Goal: Task Accomplishment & Management: Manage account settings

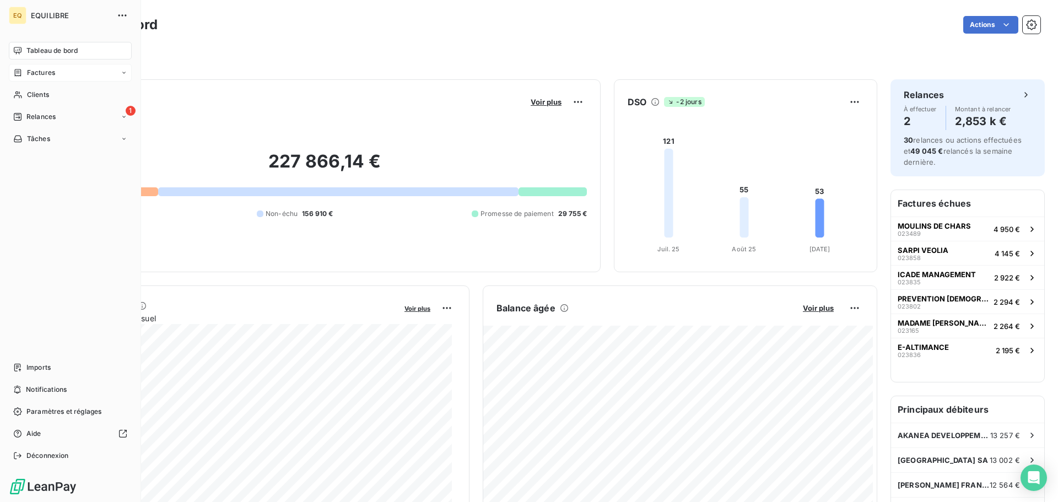
click at [34, 69] on span "Factures" at bounding box center [41, 73] width 28 height 10
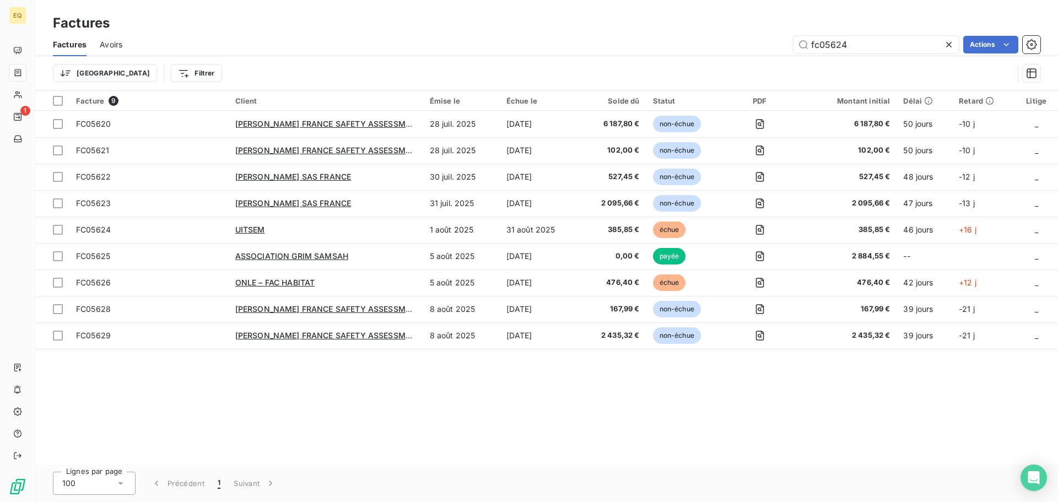
type input "fc05624"
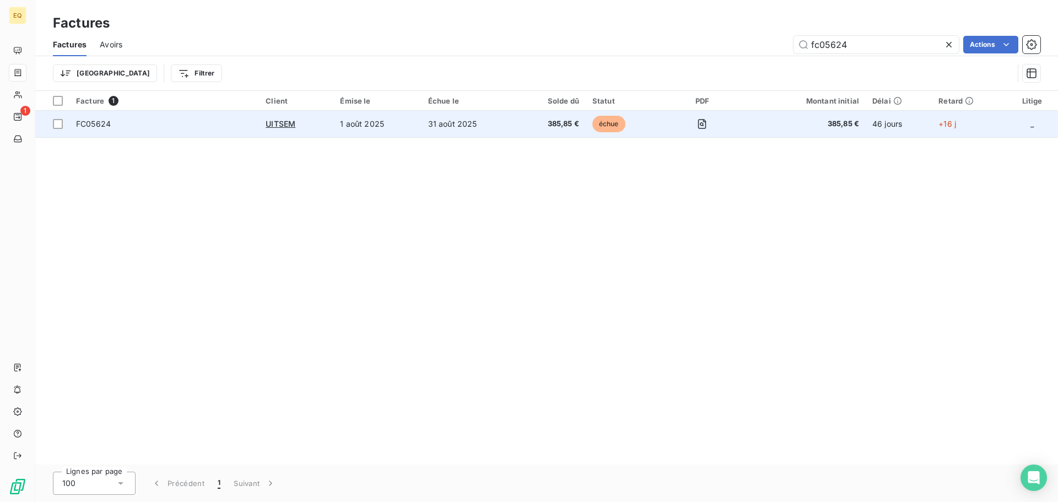
click at [299, 121] on div "UITSEM" at bounding box center [296, 124] width 61 height 11
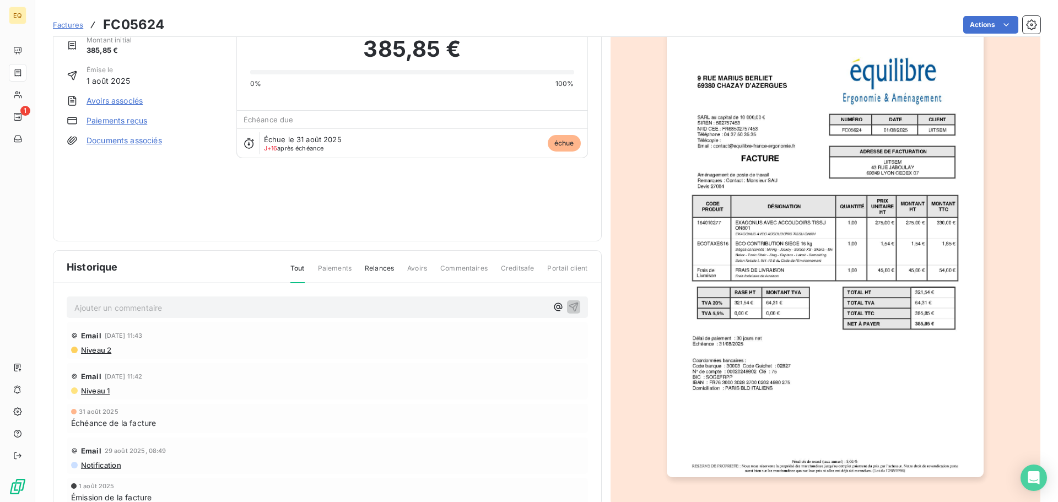
scroll to position [57, 0]
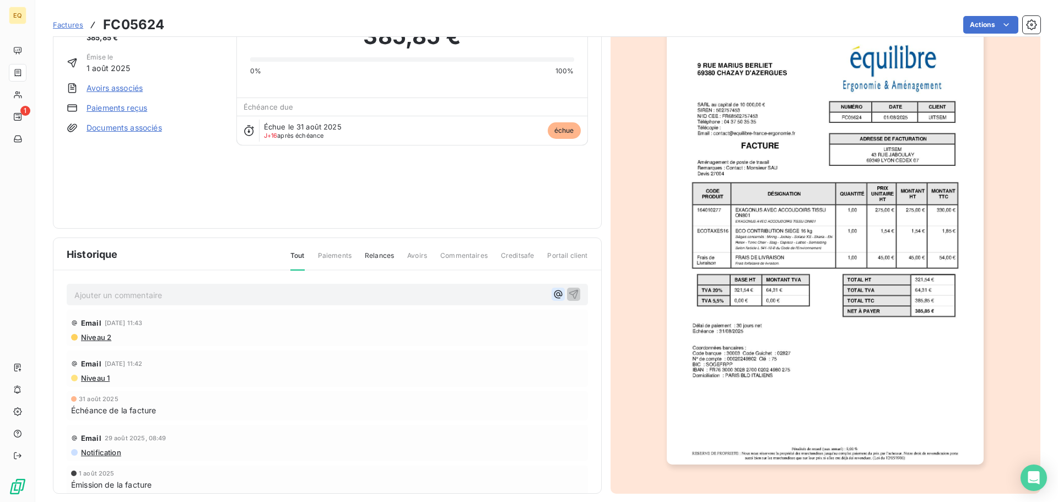
click at [554, 293] on icon "button" at bounding box center [558, 295] width 8 height 8
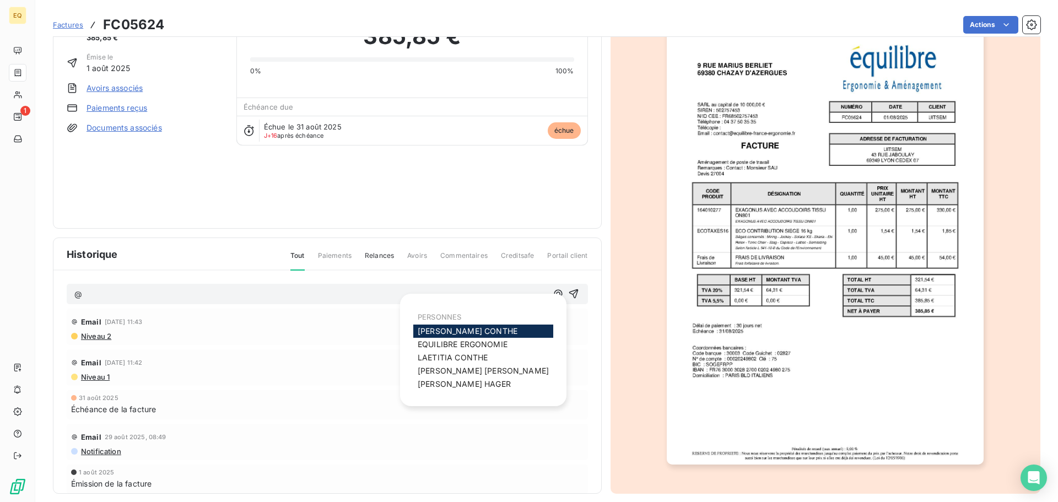
click at [451, 332] on span "[PERSON_NAME]" at bounding box center [468, 330] width 100 height 9
drag, startPoint x: 551, startPoint y: 290, endPoint x: 527, endPoint y: 297, distance: 25.3
click at [552, 290] on button "button" at bounding box center [558, 294] width 13 height 13
drag, startPoint x: 463, startPoint y: 361, endPoint x: 528, endPoint y: 313, distance: 81.1
click at [471, 357] on span "[PERSON_NAME]" at bounding box center [453, 357] width 70 height 9
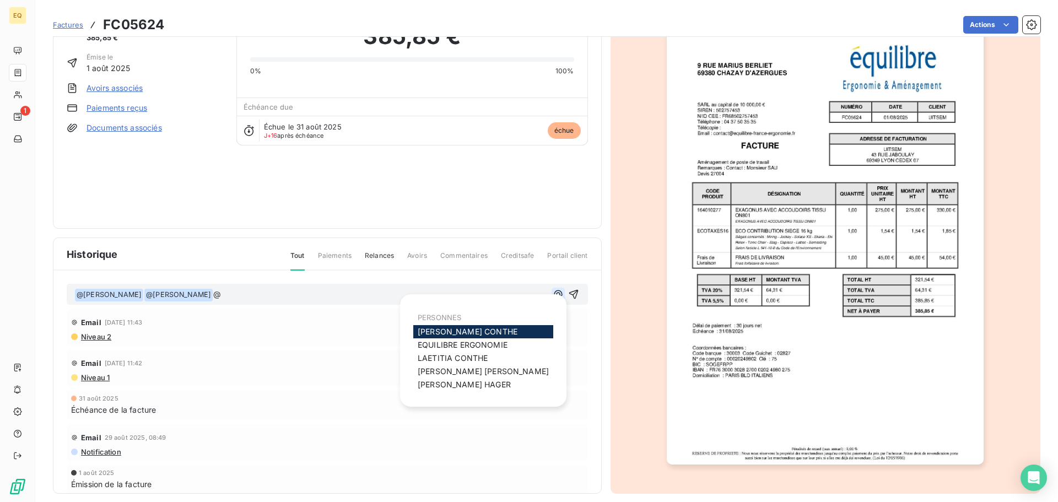
click at [553, 293] on icon "button" at bounding box center [558, 294] width 11 height 11
click at [461, 383] on span "[PERSON_NAME]" at bounding box center [464, 384] width 93 height 9
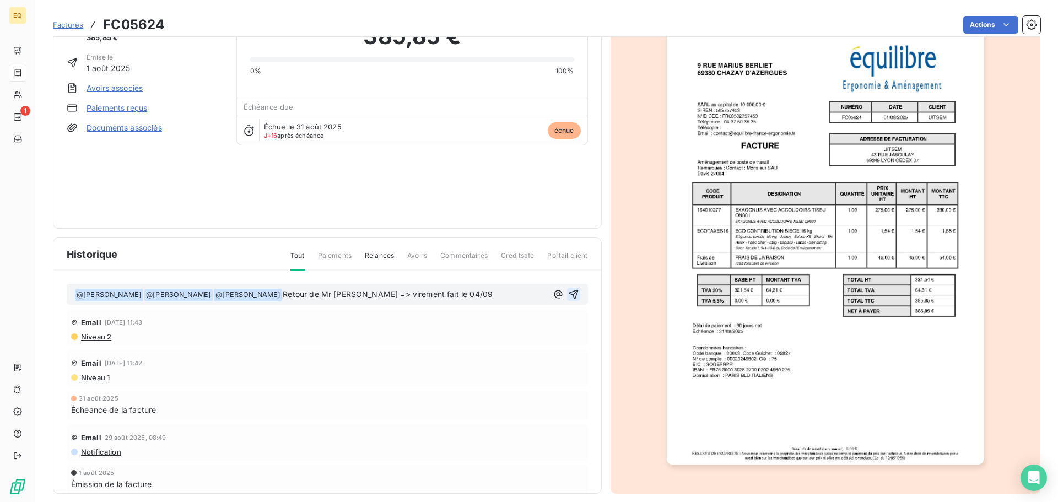
click at [569, 293] on icon "button" at bounding box center [573, 294] width 9 height 9
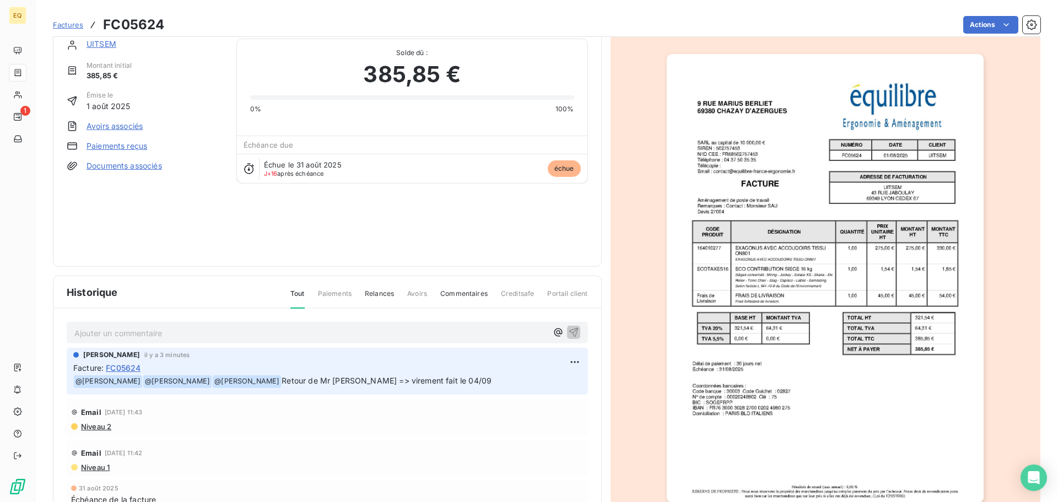
scroll to position [0, 0]
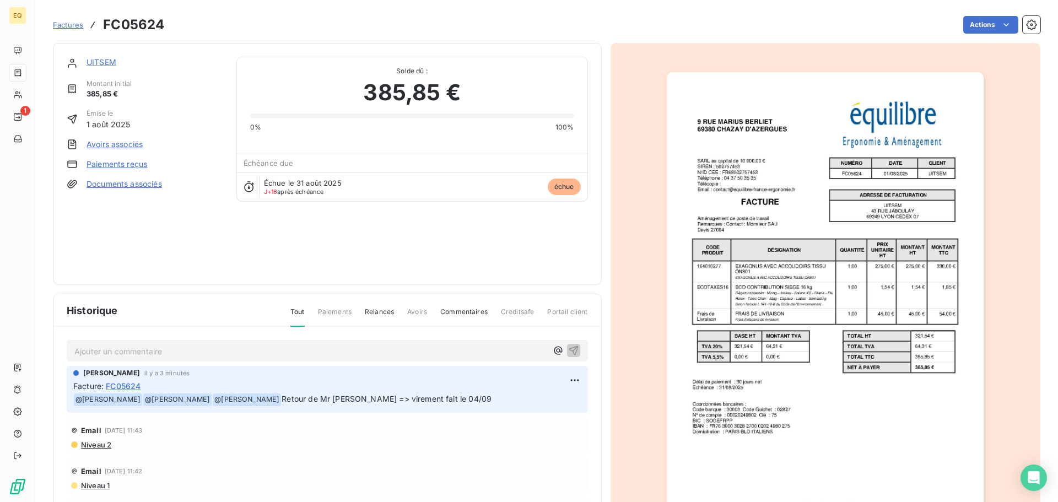
drag, startPoint x: 101, startPoint y: 60, endPoint x: 125, endPoint y: 68, distance: 24.4
click at [101, 61] on link "UITSEM" at bounding box center [102, 61] width 30 height 9
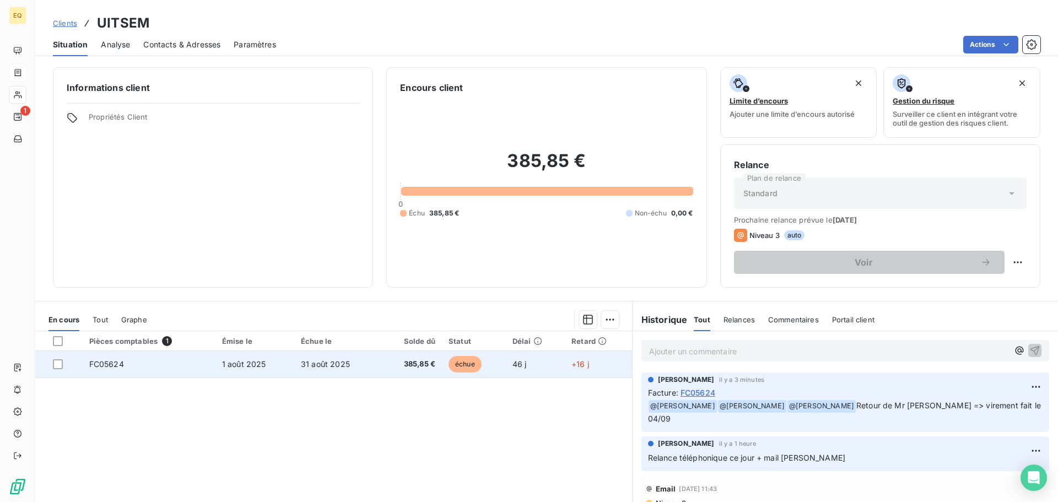
click at [310, 364] on span "31 août 2025" at bounding box center [325, 363] width 49 height 9
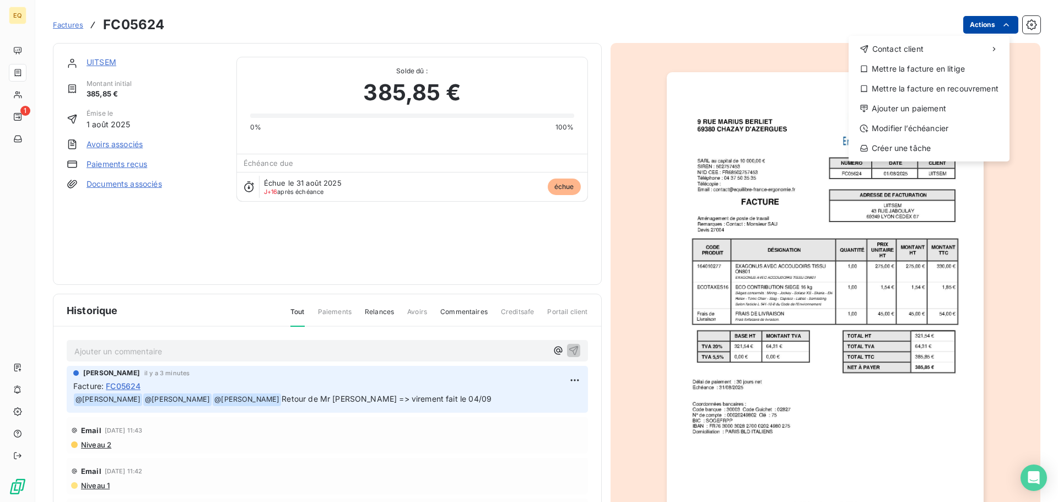
click at [987, 24] on html "EQ 1 Factures FC05624 Actions Contact client Mettre la facture en litige Mettre…" at bounding box center [529, 251] width 1058 height 502
click at [888, 106] on div "Ajouter un paiement" at bounding box center [929, 109] width 152 height 18
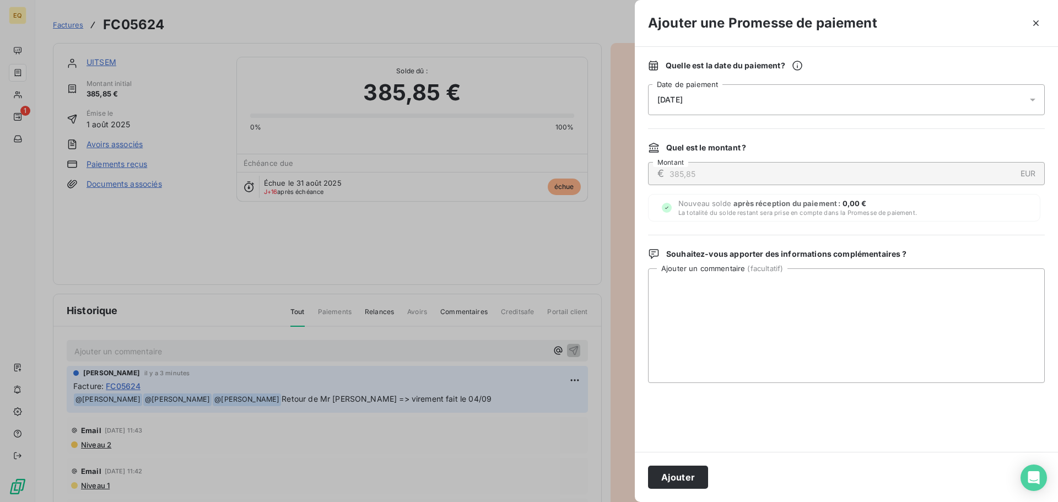
click at [734, 95] on div "[DATE]" at bounding box center [846, 99] width 397 height 31
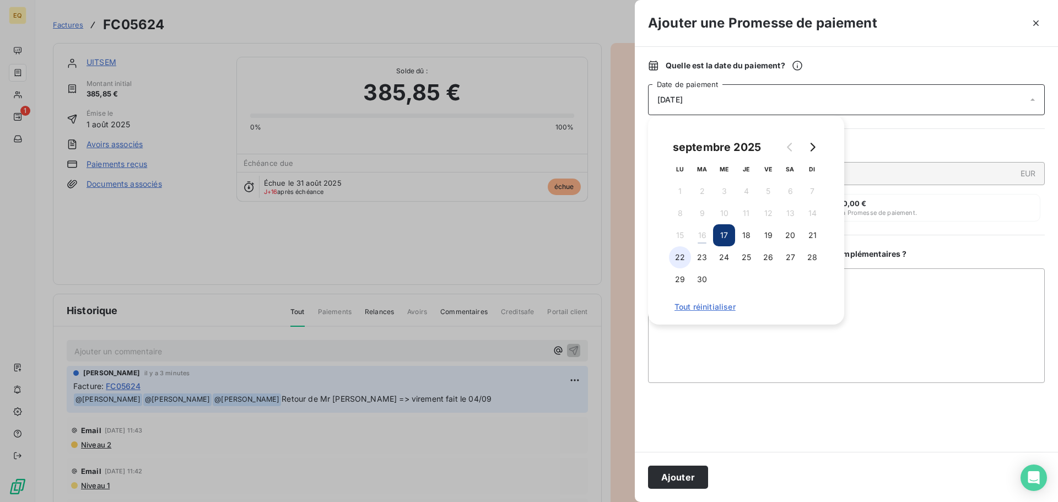
click at [679, 255] on button "22" at bounding box center [680, 257] width 22 height 22
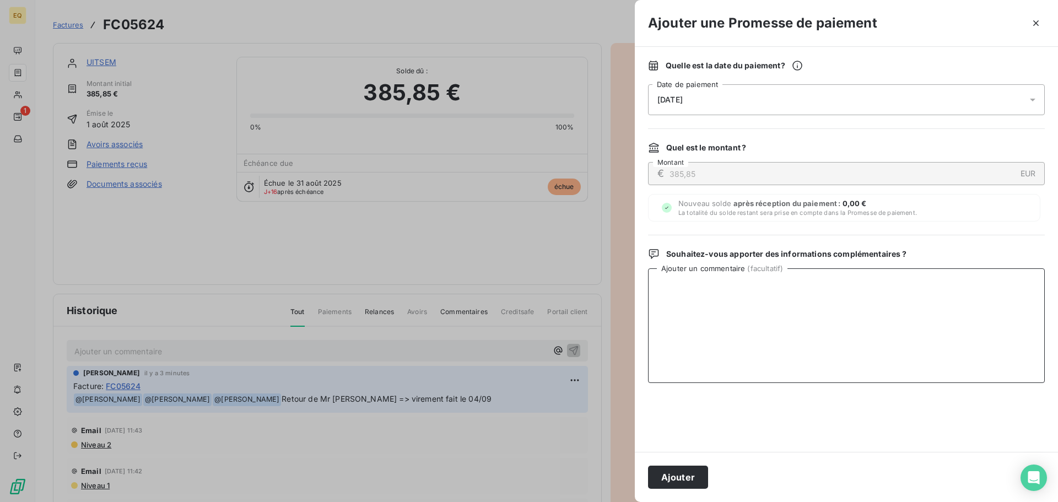
click at [721, 353] on textarea "Ajouter un commentaire ( facultatif )" at bounding box center [846, 325] width 397 height 115
type textarea "Virement fait le 04/09"
click at [680, 477] on button "Ajouter" at bounding box center [678, 477] width 60 height 23
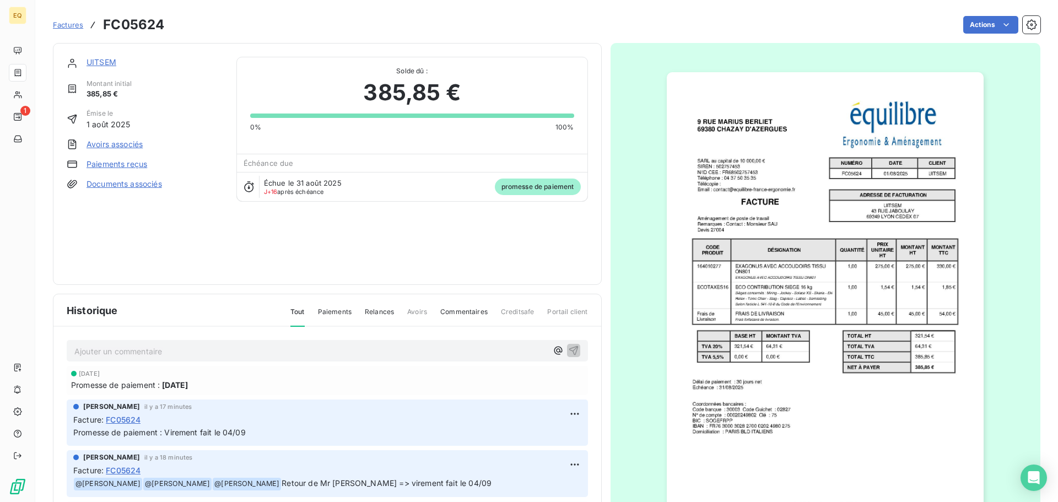
click at [70, 24] on span "Factures" at bounding box center [68, 24] width 30 height 9
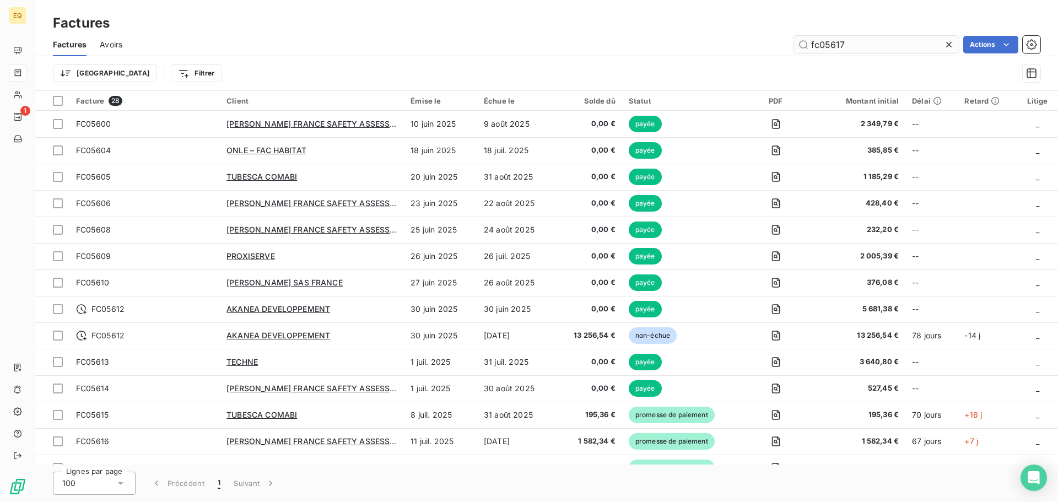
type input "fc05617"
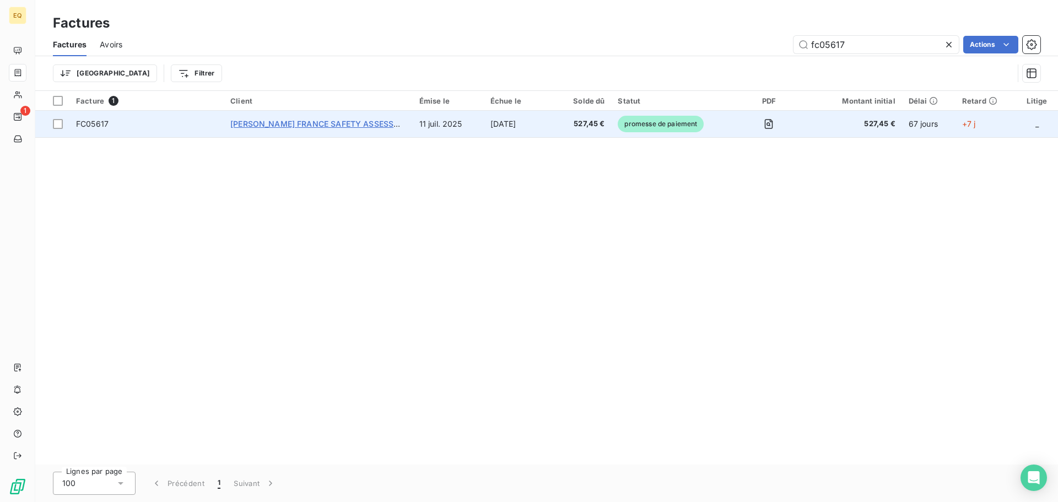
click at [334, 122] on span "[PERSON_NAME] FRANCE SAFETY ASSESSMENT" at bounding box center [323, 123] width 186 height 9
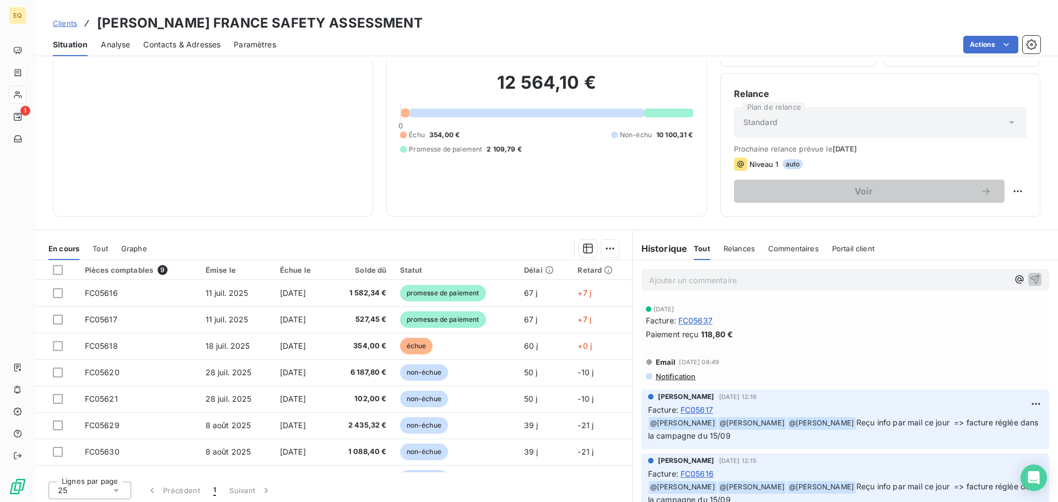
scroll to position [74, 0]
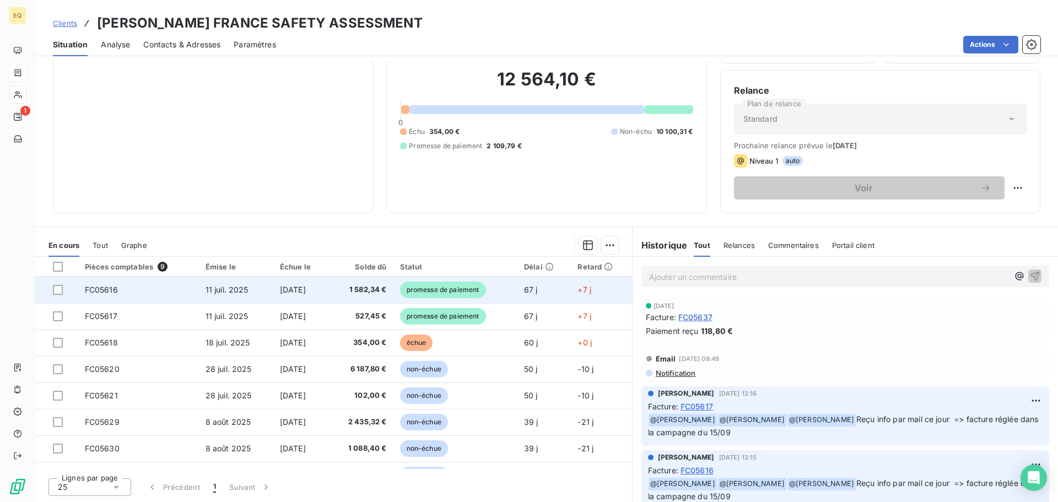
click at [240, 291] on td "11 juil. 2025" at bounding box center [236, 290] width 74 height 26
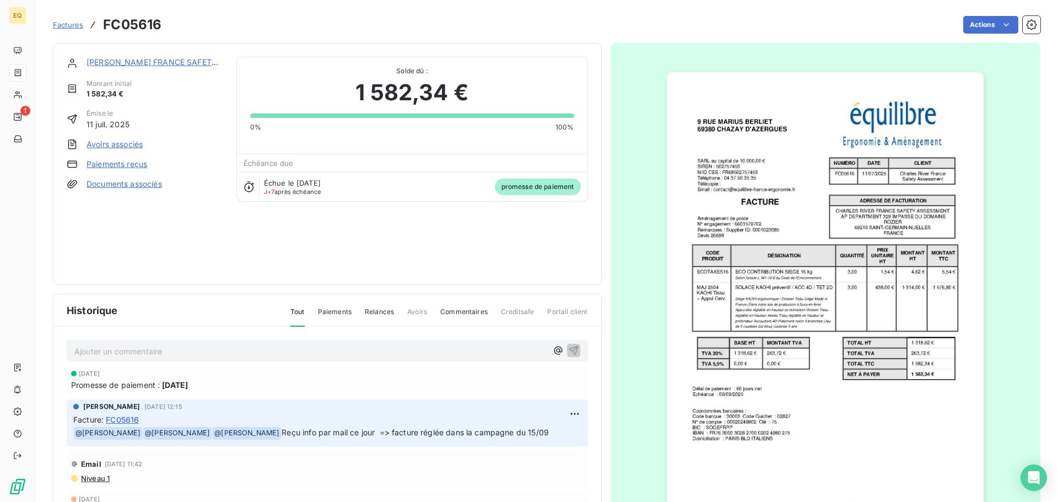
click at [125, 184] on link "Documents associés" at bounding box center [125, 184] width 76 height 11
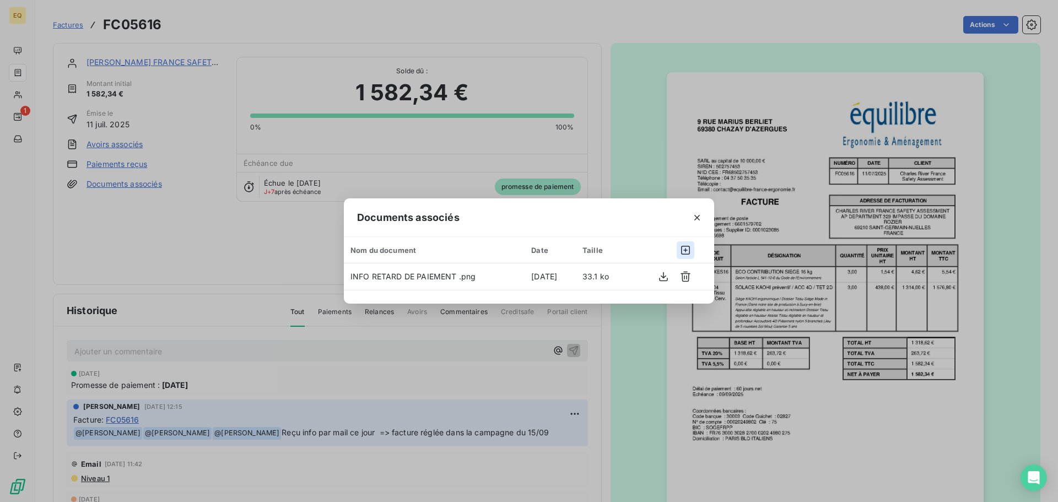
click at [686, 249] on icon "button" at bounding box center [685, 250] width 9 height 9
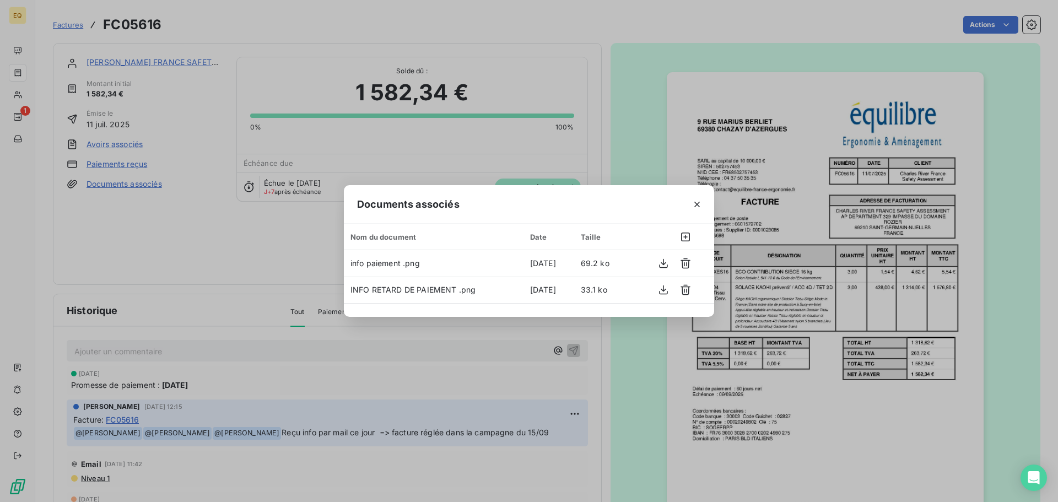
click at [152, 241] on div "Documents associés Nom du document Date Taille info paiement .png [DATE] 69.2 k…" at bounding box center [529, 251] width 1058 height 502
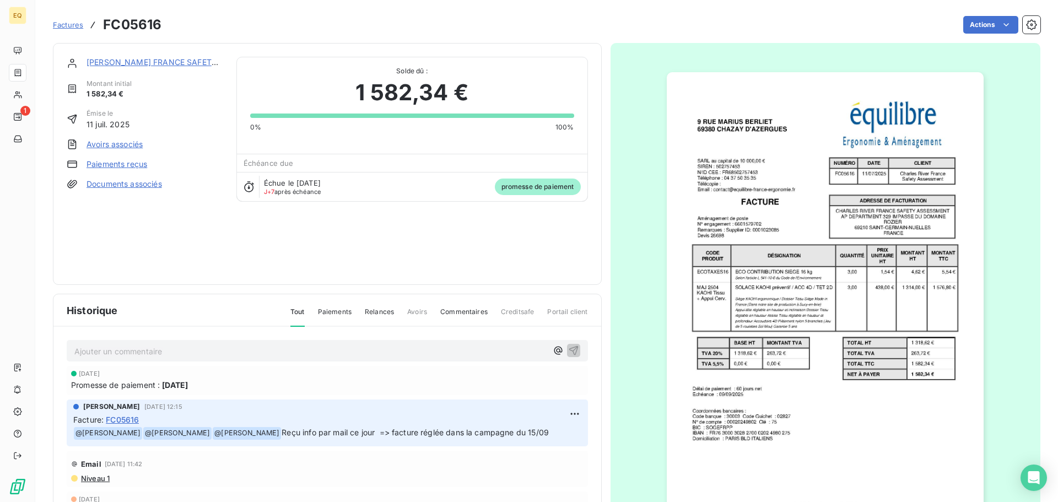
click at [71, 25] on span "Factures" at bounding box center [68, 24] width 30 height 9
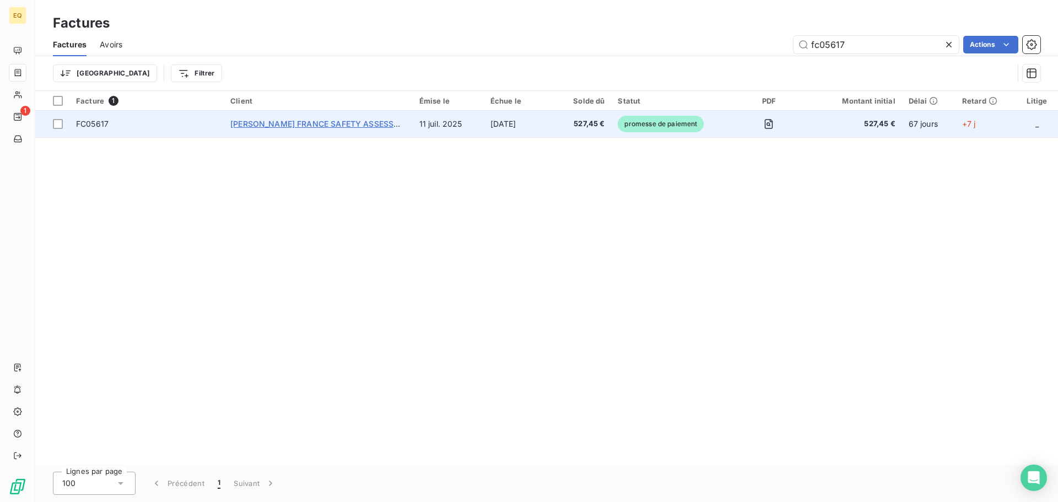
click at [273, 125] on span "[PERSON_NAME] FRANCE SAFETY ASSESSMENT" at bounding box center [323, 123] width 186 height 9
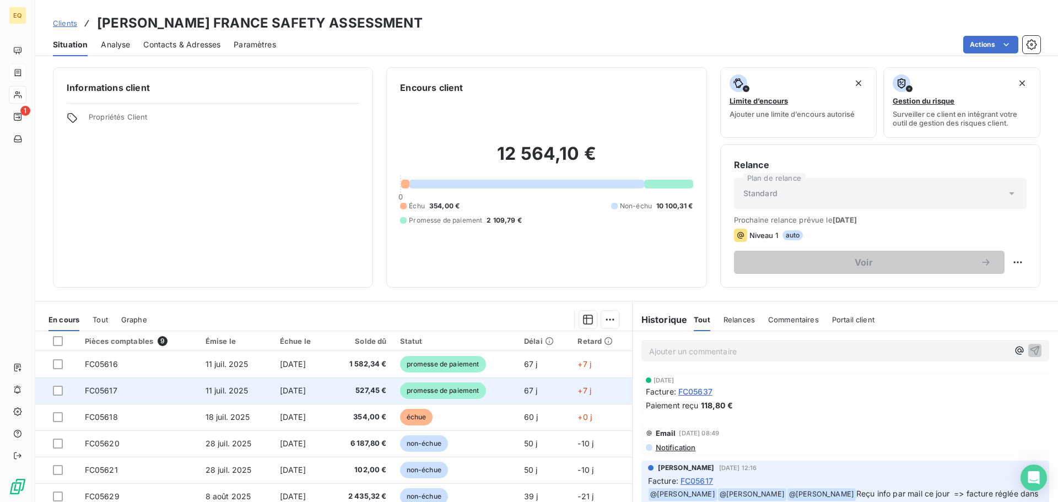
click at [251, 387] on td "11 juil. 2025" at bounding box center [236, 391] width 74 height 26
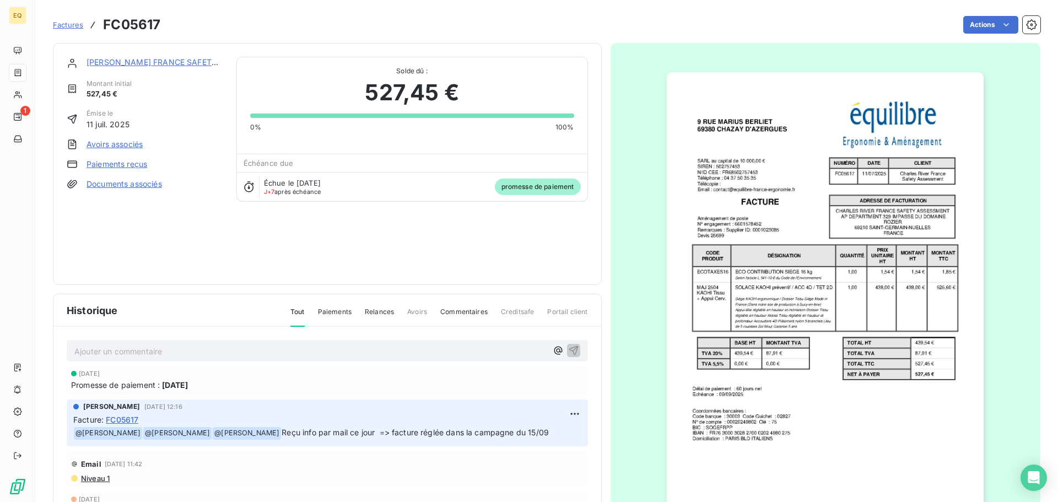
click at [109, 184] on link "Documents associés" at bounding box center [125, 184] width 76 height 11
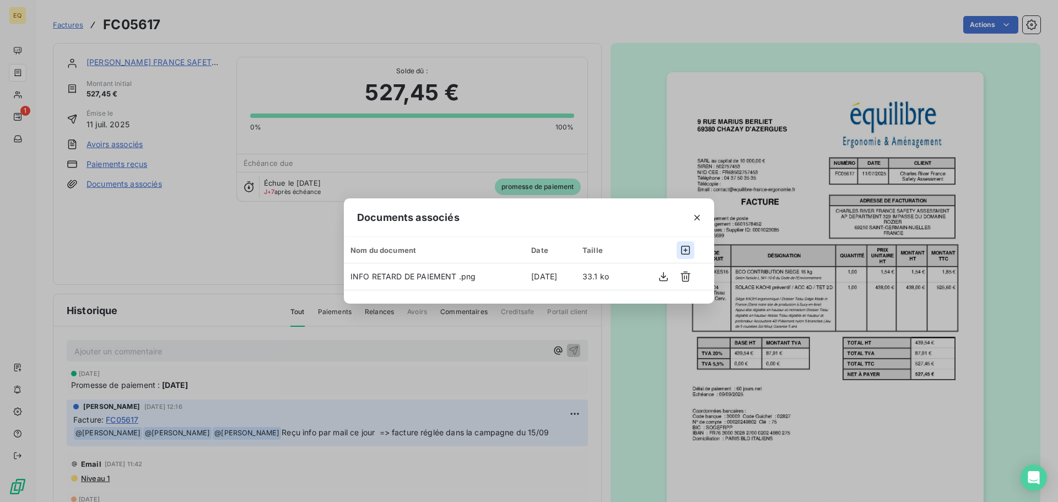
click at [686, 248] on icon "button" at bounding box center [685, 250] width 11 height 11
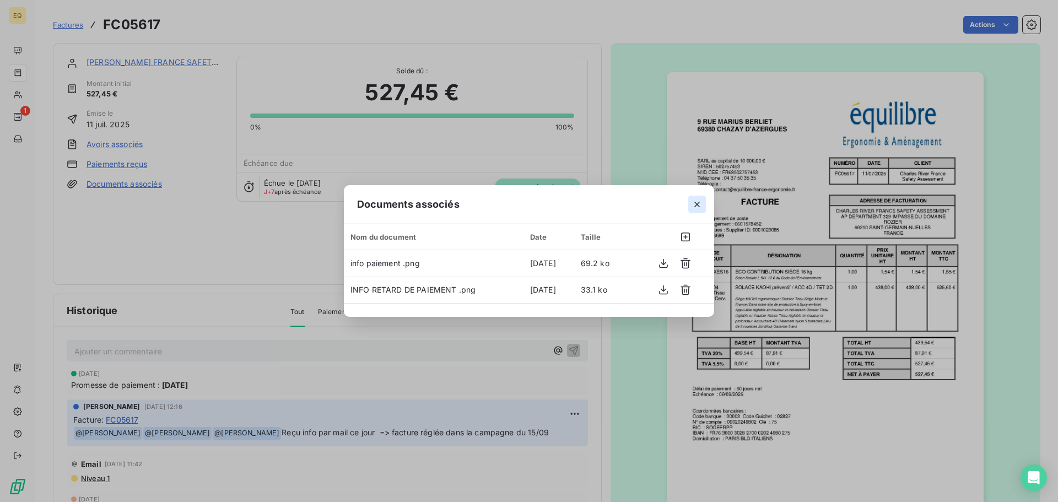
click at [696, 207] on icon "button" at bounding box center [697, 204] width 11 height 11
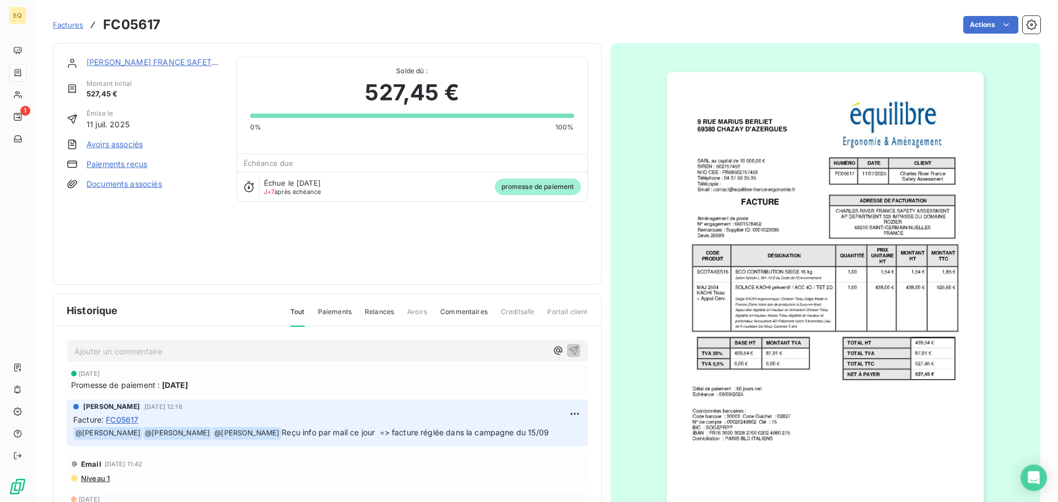
click at [61, 24] on span "Factures" at bounding box center [68, 24] width 30 height 9
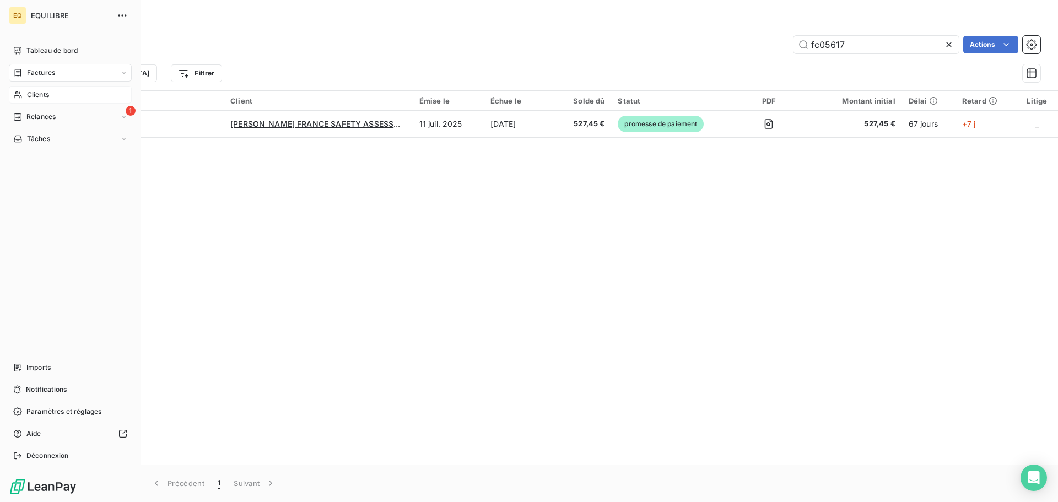
click at [65, 95] on div "Clients" at bounding box center [70, 95] width 123 height 18
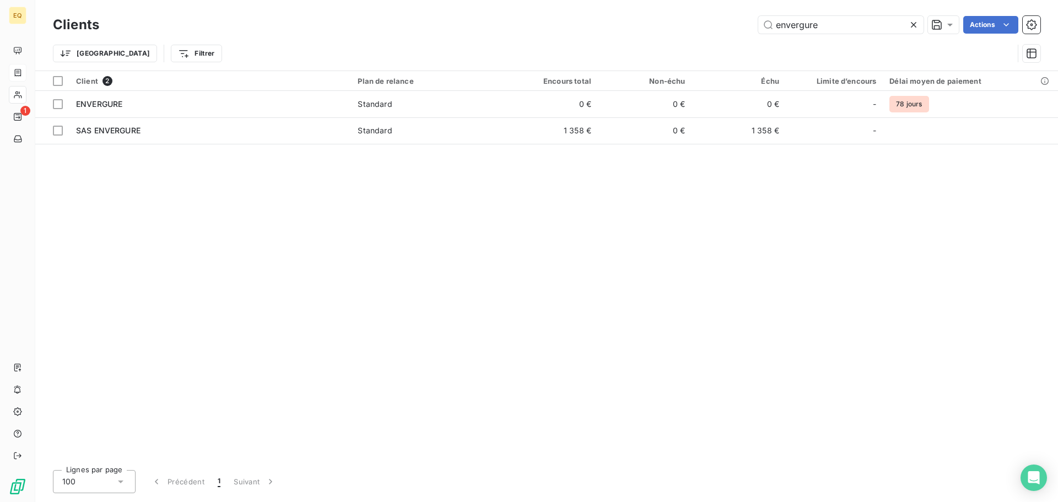
type input "envergure"
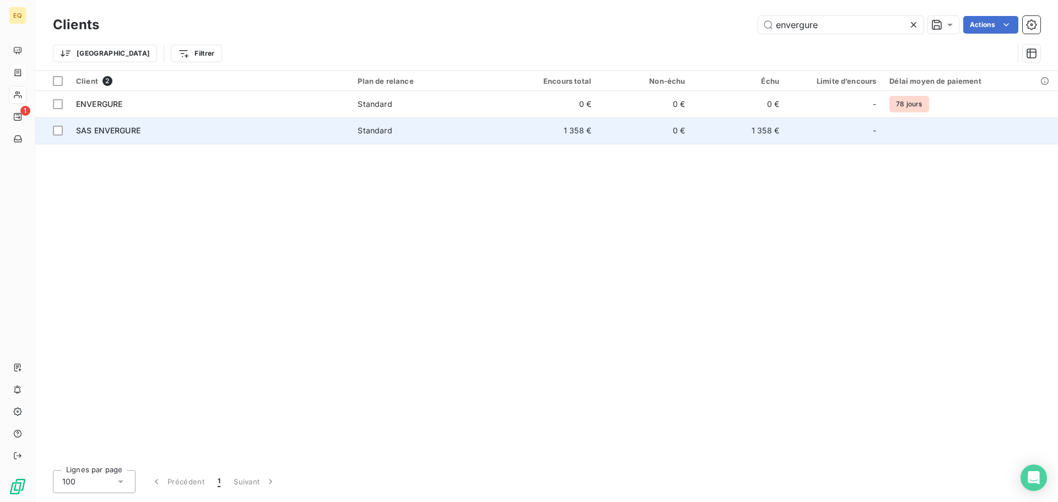
click at [304, 135] on div "SAS ENVERGURE" at bounding box center [210, 130] width 268 height 11
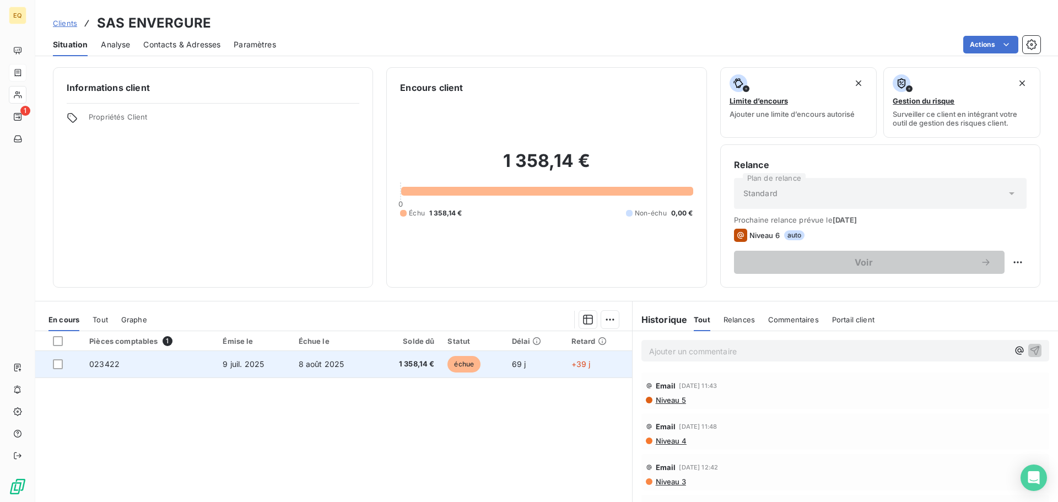
click at [190, 359] on td "023422" at bounding box center [149, 364] width 133 height 26
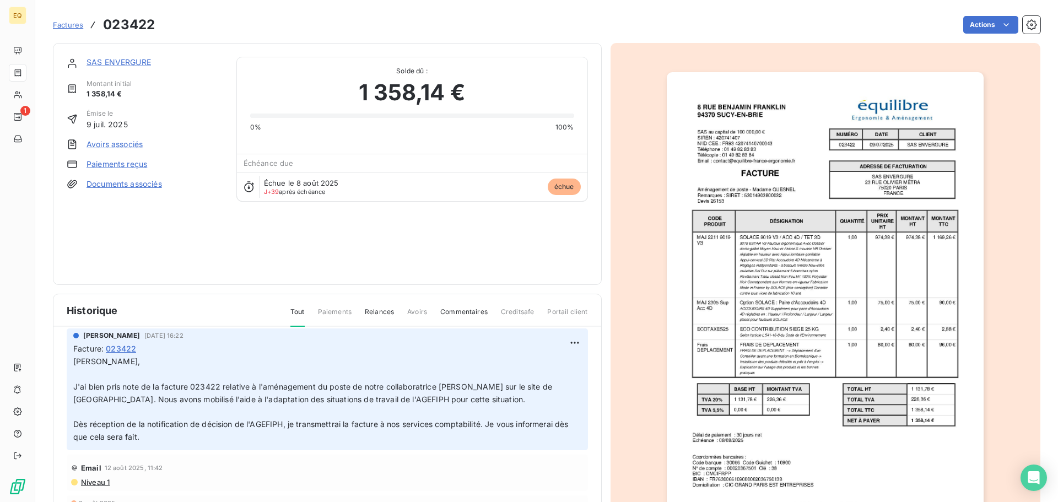
scroll to position [220, 0]
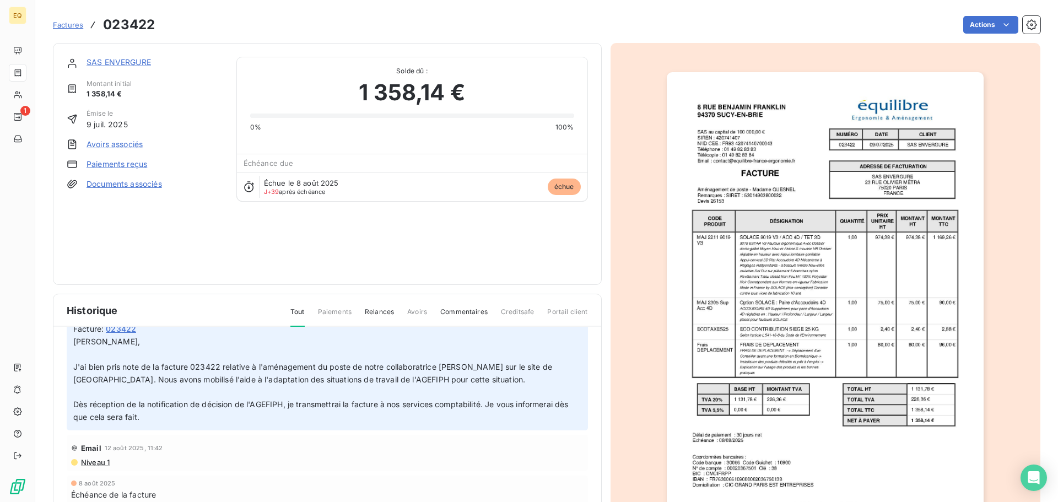
click at [141, 182] on link "Documents associés" at bounding box center [125, 184] width 76 height 11
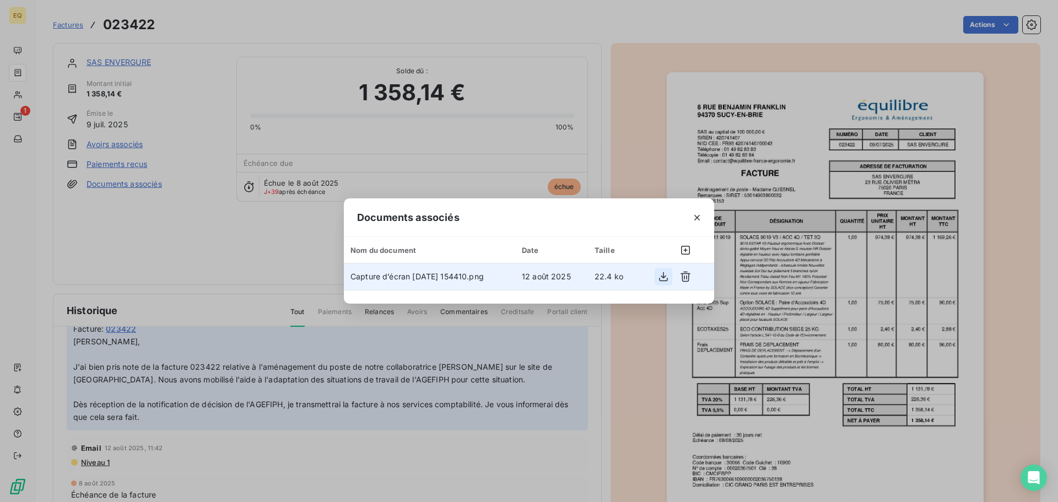
click at [667, 275] on icon "button" at bounding box center [663, 276] width 11 height 11
